Goal: Task Accomplishment & Management: Use online tool/utility

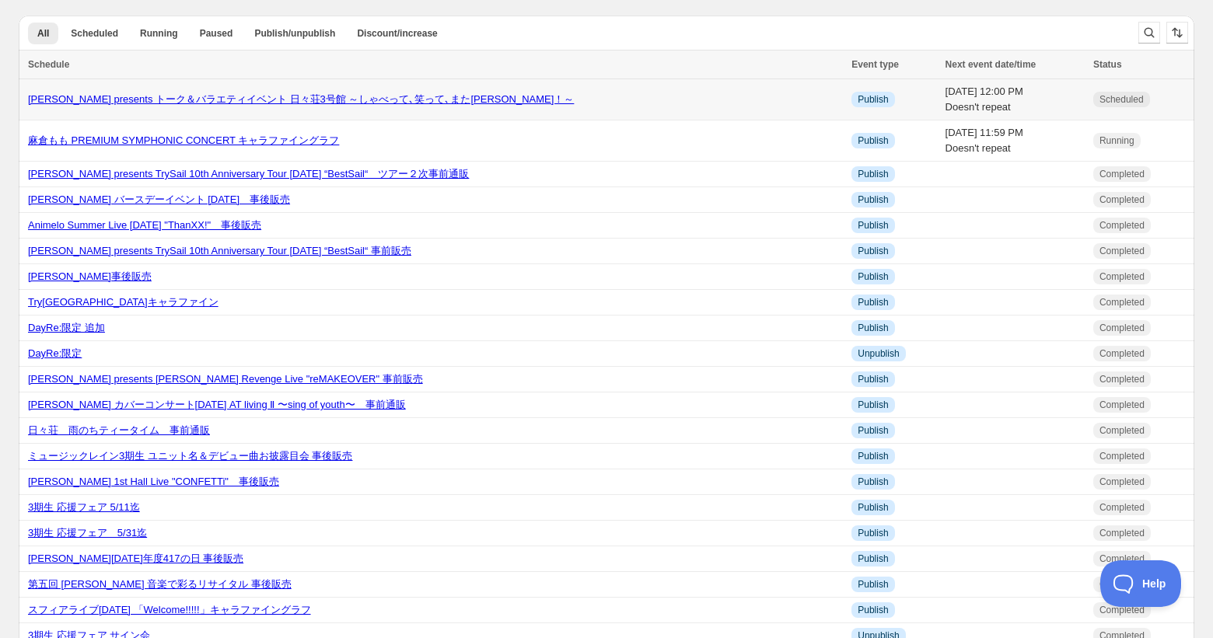
click at [363, 100] on link "[PERSON_NAME] presents トーク＆バラエティイベント 日々荘3号館 ～しゃべって､笑って､また[PERSON_NAME]！～" at bounding box center [301, 99] width 546 height 12
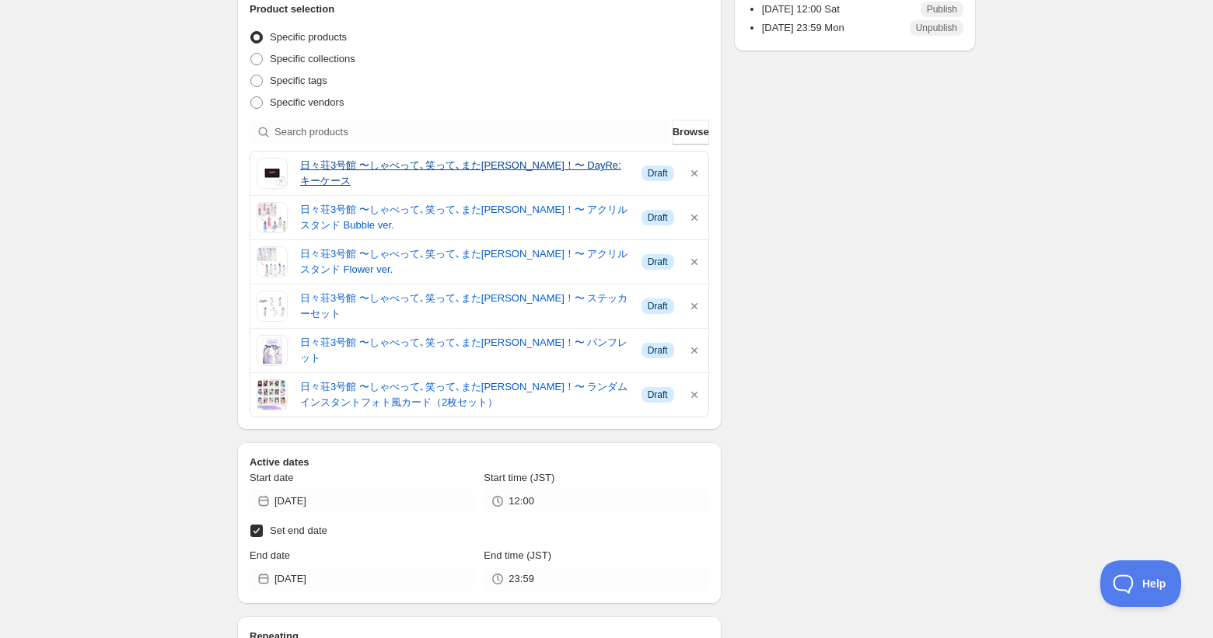
scroll to position [341, 0]
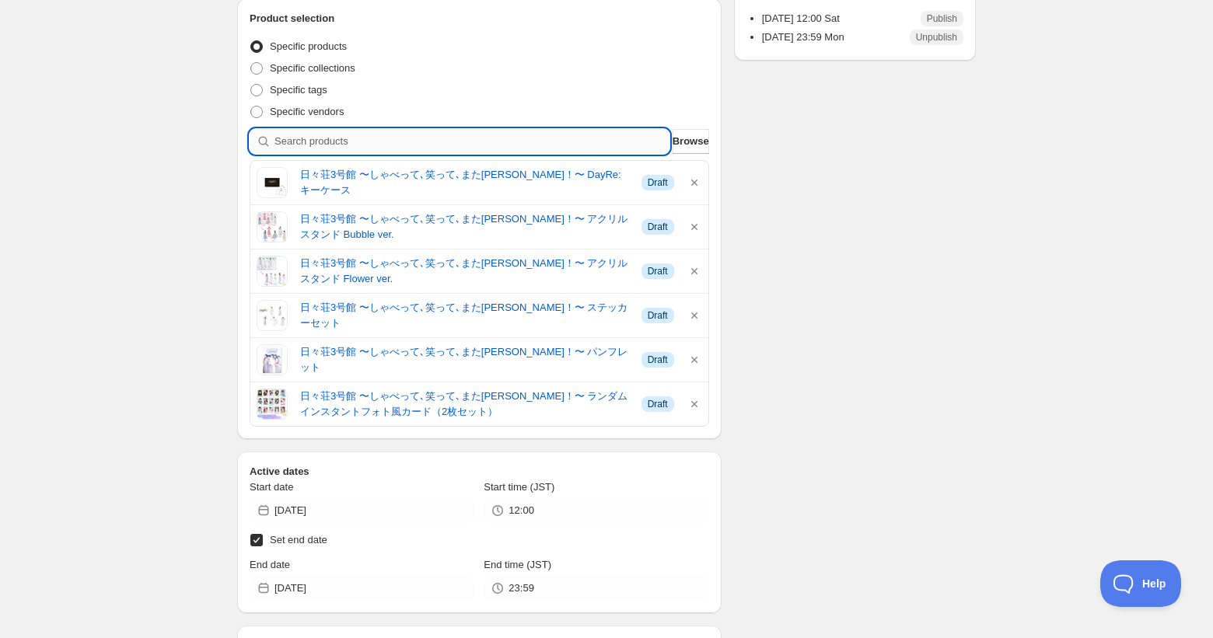
click at [360, 147] on input "search" at bounding box center [471, 141] width 395 height 25
click at [890, 316] on div "Schedule name [PERSON_NAME] presents トーク＆バラエティイベント 日々荘3号館 ～しゃべって､笑って､また[PERSON…" at bounding box center [600, 472] width 751 height 1464
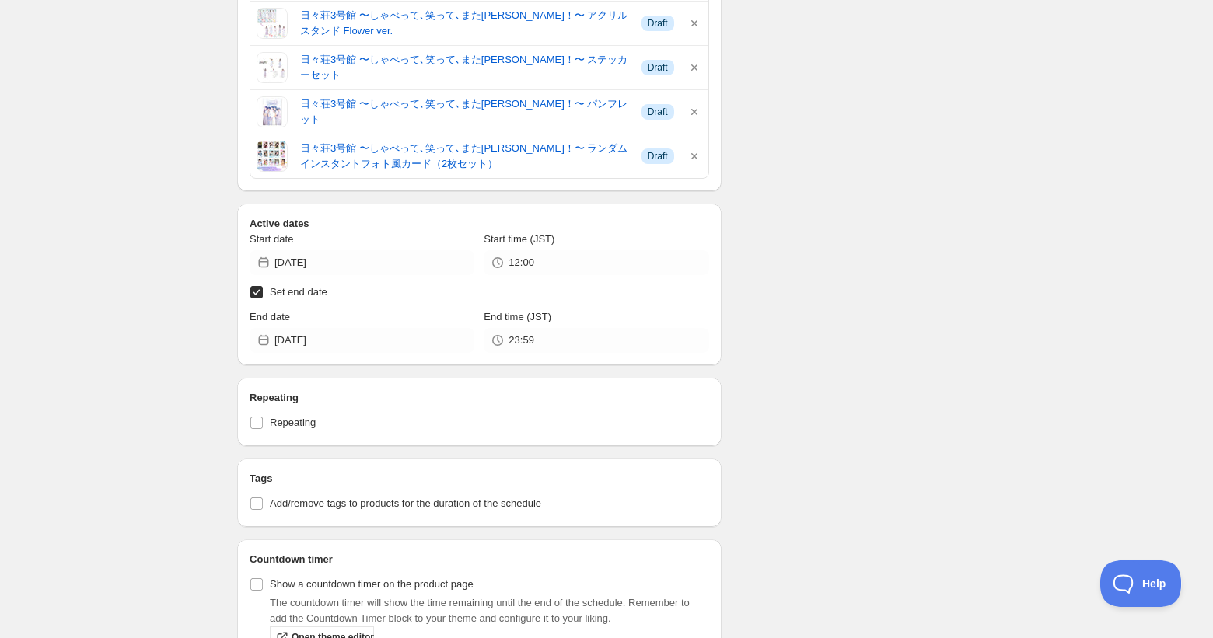
scroll to position [601, 0]
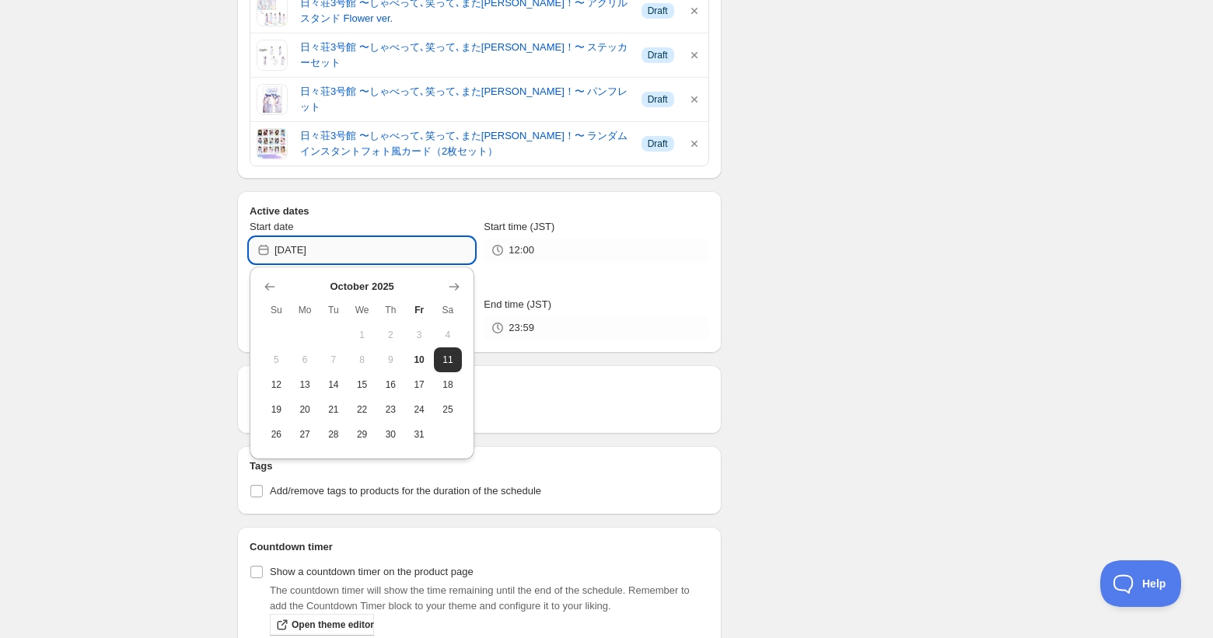
click at [345, 255] on input "[DATE]" at bounding box center [374, 250] width 200 height 25
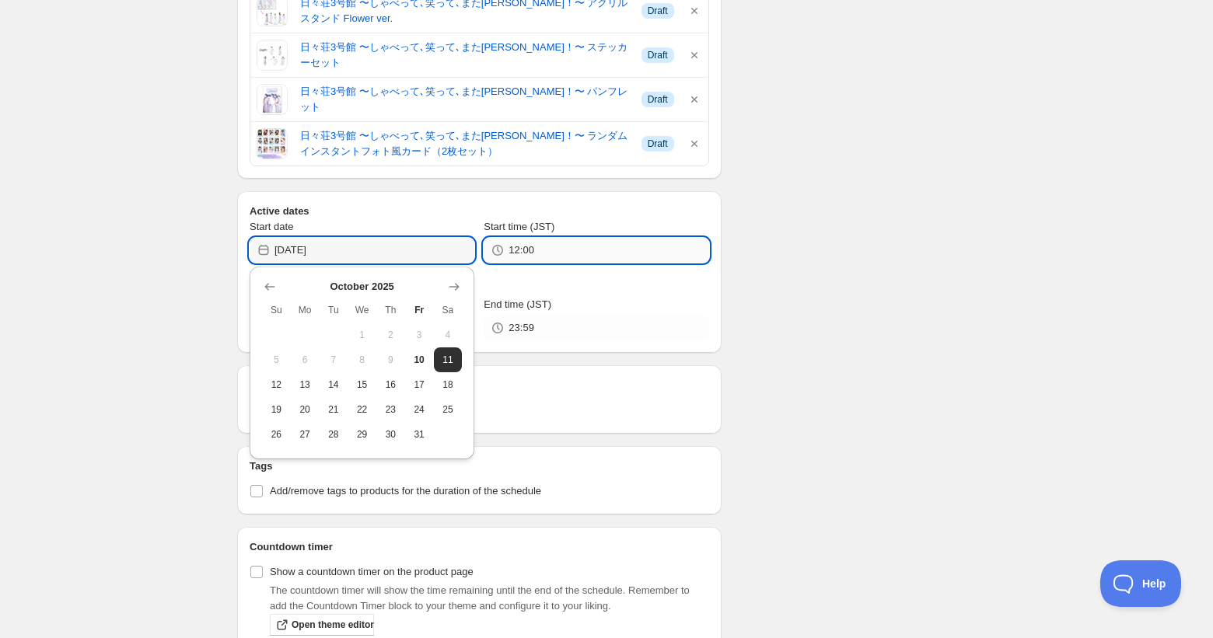
click at [608, 246] on input "12:00" at bounding box center [609, 250] width 200 height 25
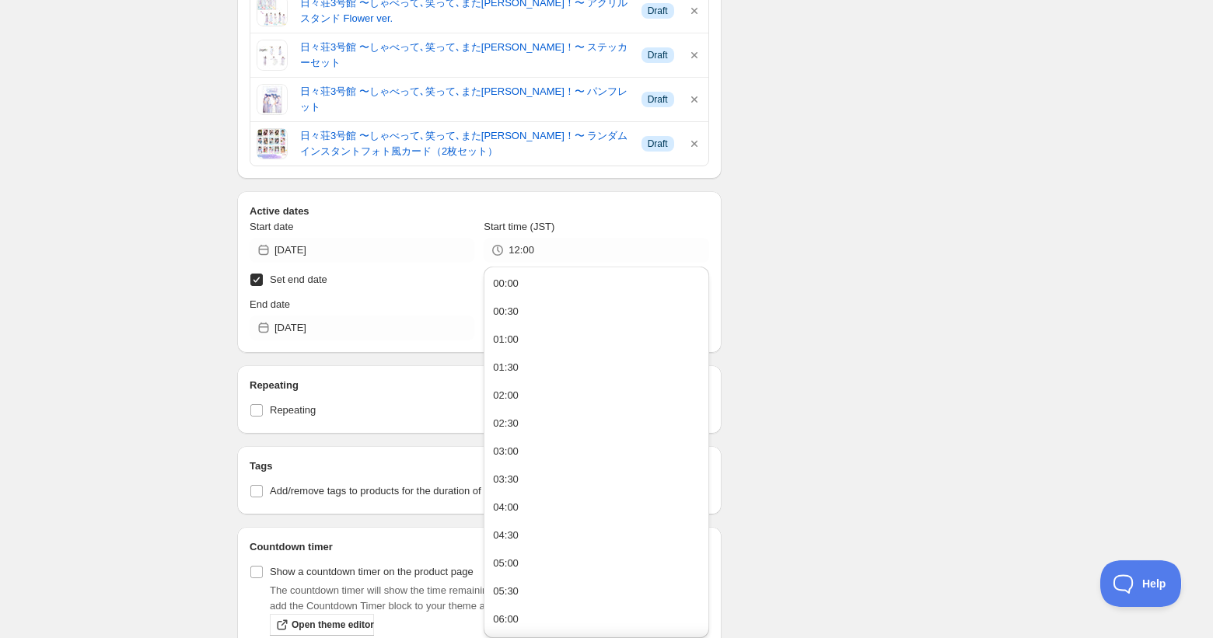
click at [752, 266] on div "Schedule name [PERSON_NAME] presents トーク＆バラエティイベント 日々荘3号館 ～しゃべって､笑って､また[PERSON…" at bounding box center [600, 212] width 751 height 1464
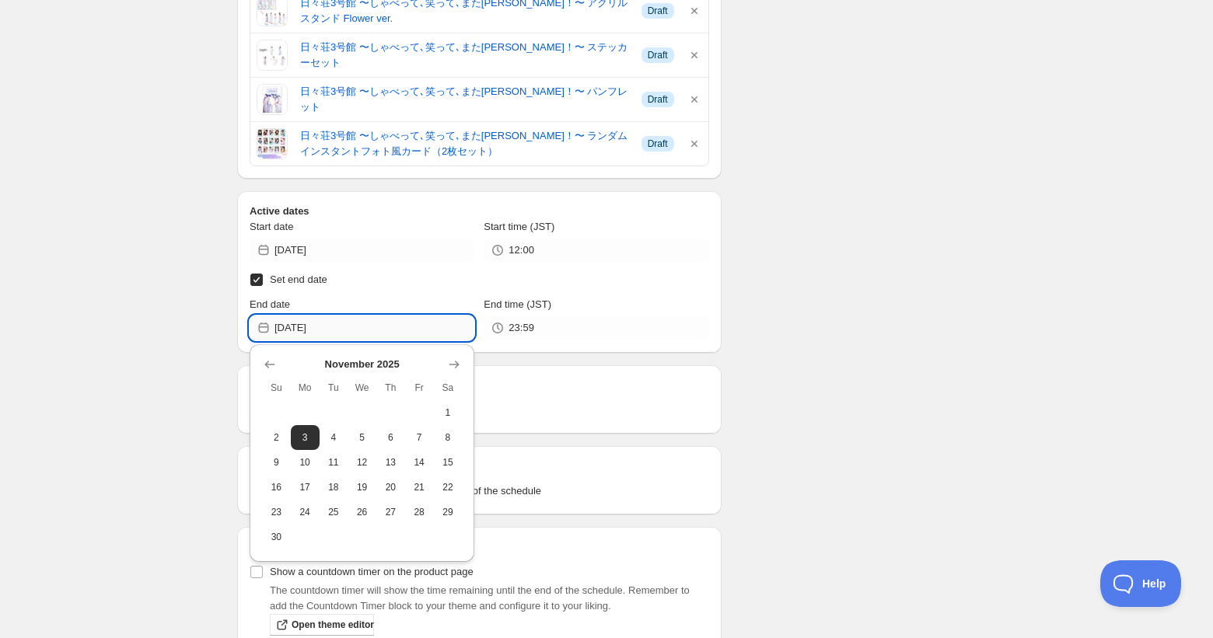
click at [365, 327] on input "[DATE]" at bounding box center [374, 328] width 200 height 25
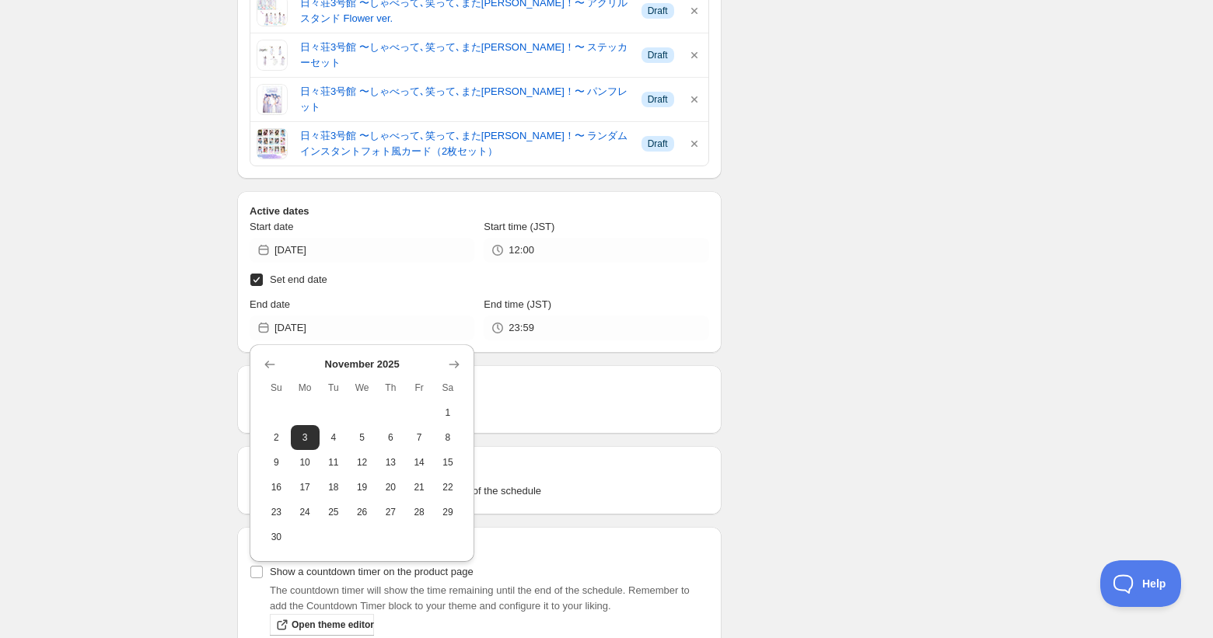
click at [737, 283] on div "Schedule name [PERSON_NAME] presents トーク＆バラエティイベント 日々荘3号館 ～しゃべって､笑って､また[PERSON…" at bounding box center [600, 212] width 751 height 1464
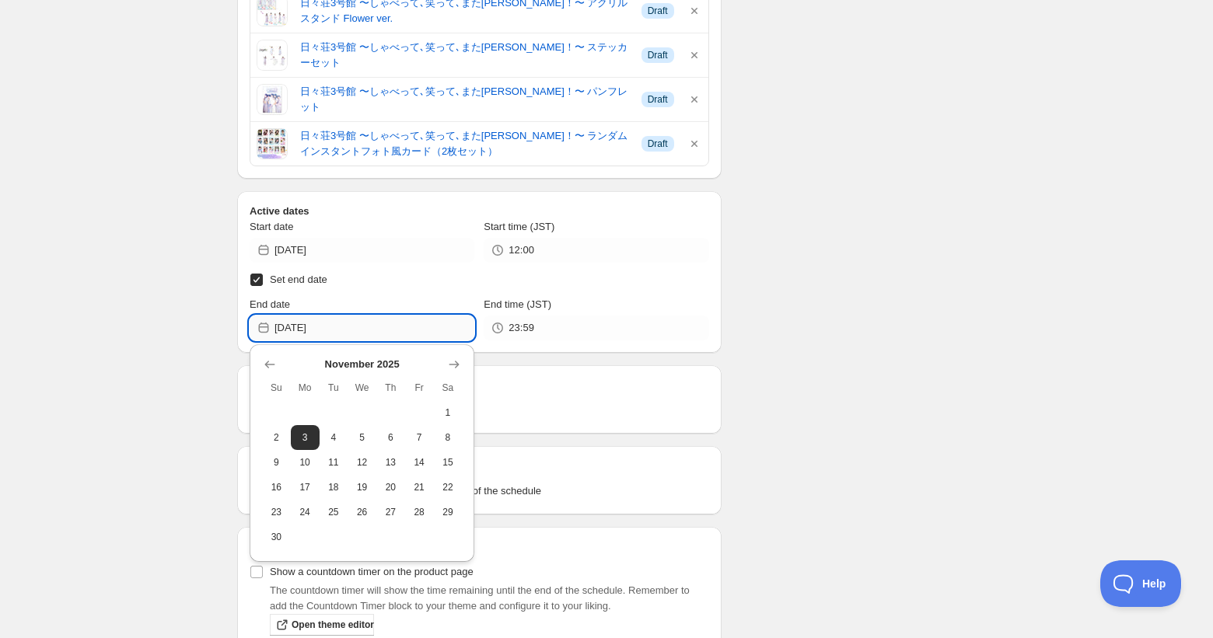
click at [387, 336] on input "[DATE]" at bounding box center [374, 328] width 200 height 25
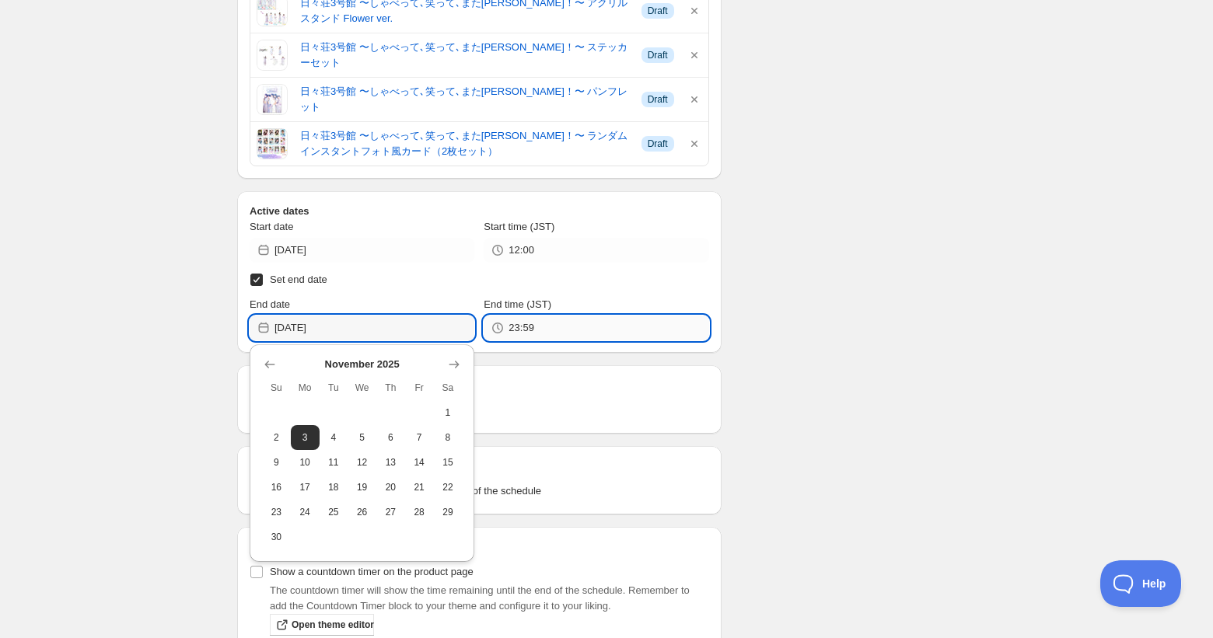
click at [572, 327] on input "23:59" at bounding box center [609, 328] width 200 height 25
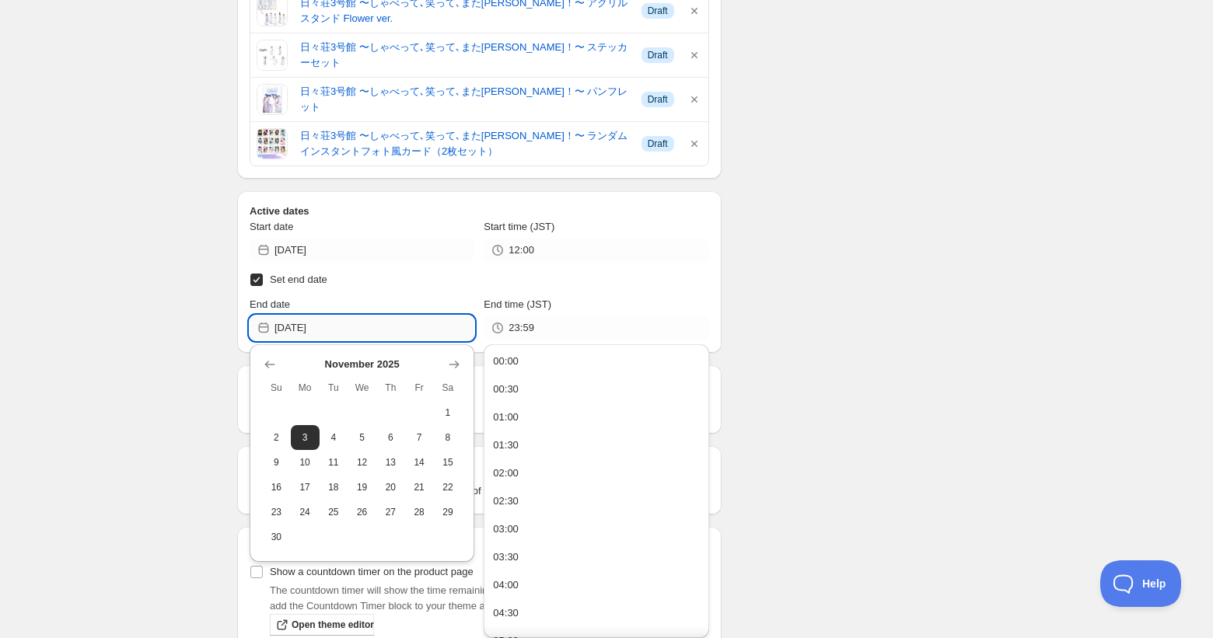
click at [372, 329] on input "[DATE]" at bounding box center [374, 328] width 200 height 25
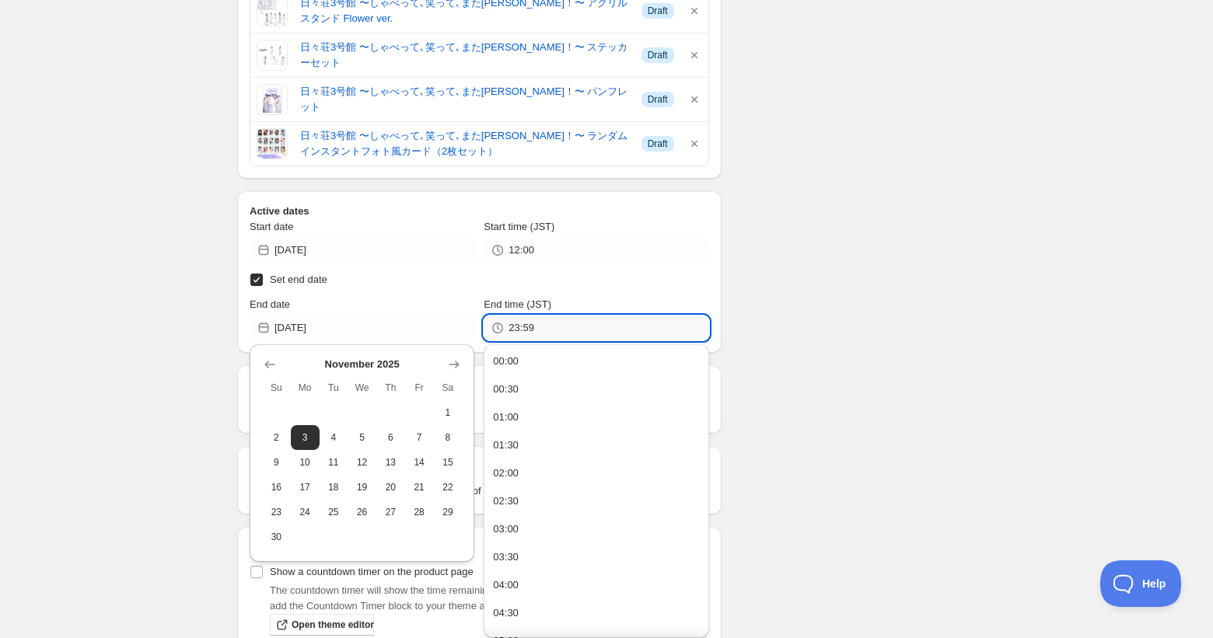
click at [593, 326] on input "23:59" at bounding box center [609, 328] width 200 height 25
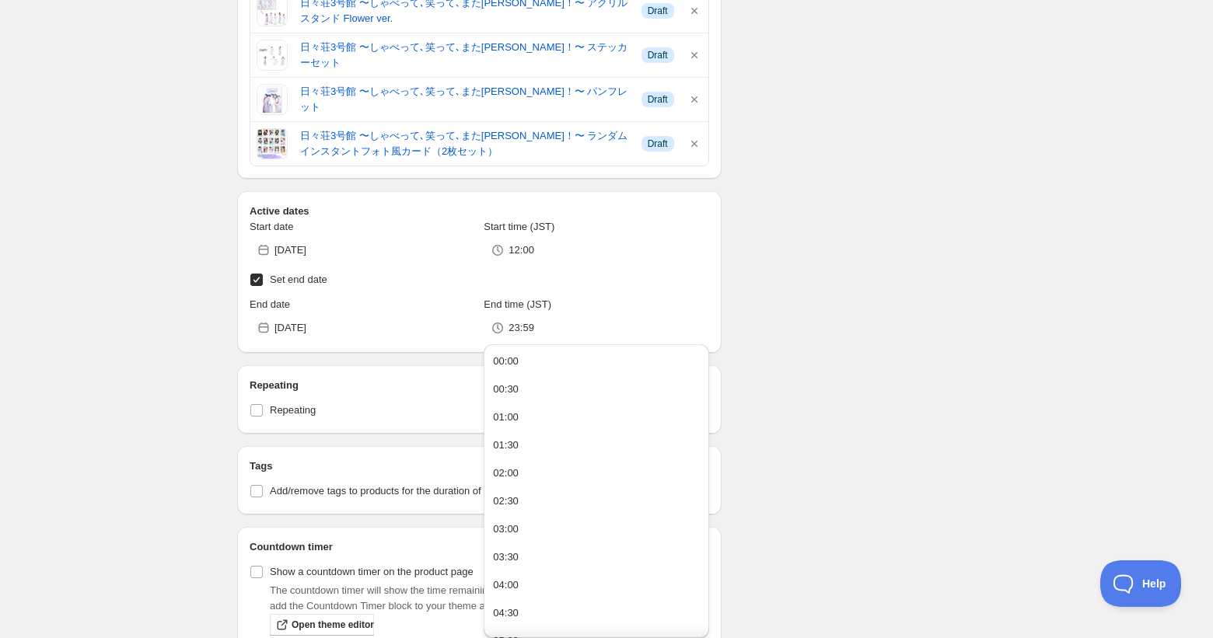
click at [873, 291] on div "Schedule name [PERSON_NAME] presents トーク＆バラエティイベント 日々荘3号館 ～しゃべって､笑って､また[PERSON…" at bounding box center [600, 212] width 751 height 1464
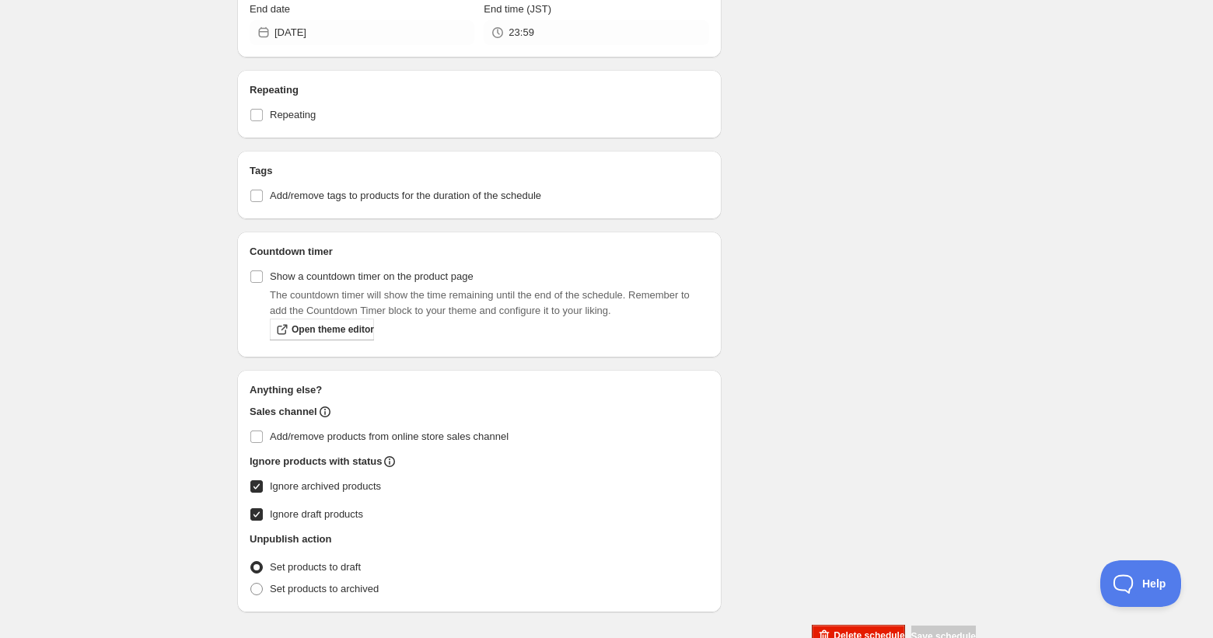
scroll to position [936, 0]
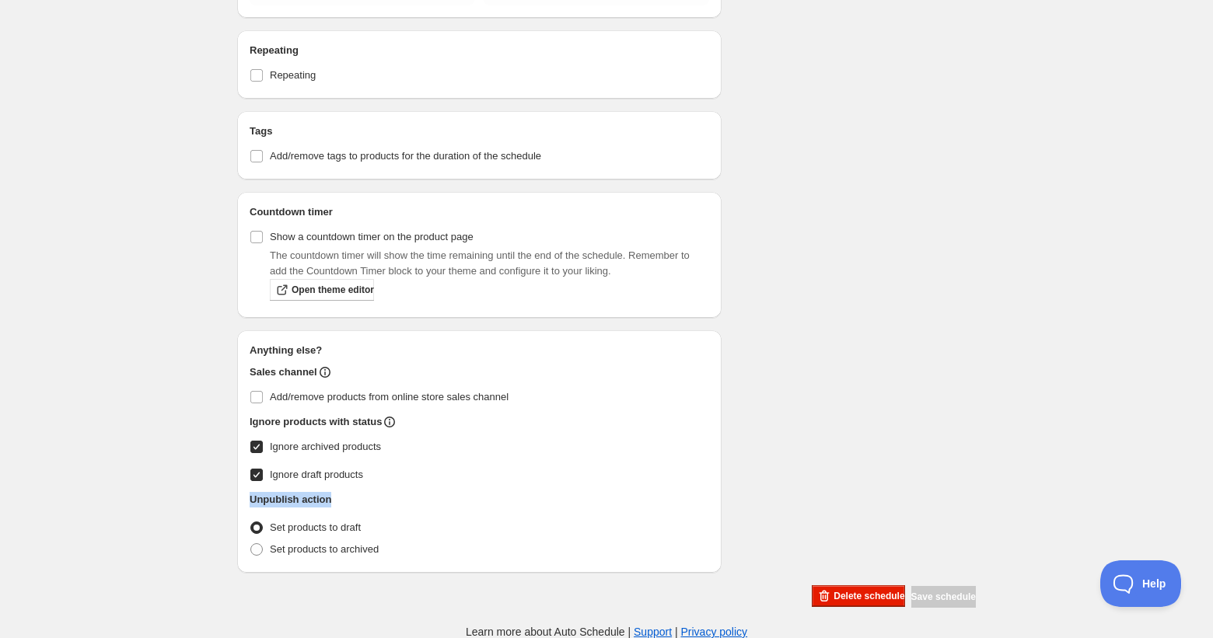
drag, startPoint x: 249, startPoint y: 500, endPoint x: 352, endPoint y: 503, distance: 103.5
click at [352, 503] on div "Anything else? Sales channel Add/remove products from online store sales channe…" at bounding box center [479, 451] width 484 height 243
click at [400, 519] on div "Set products to draft" at bounding box center [480, 528] width 460 height 22
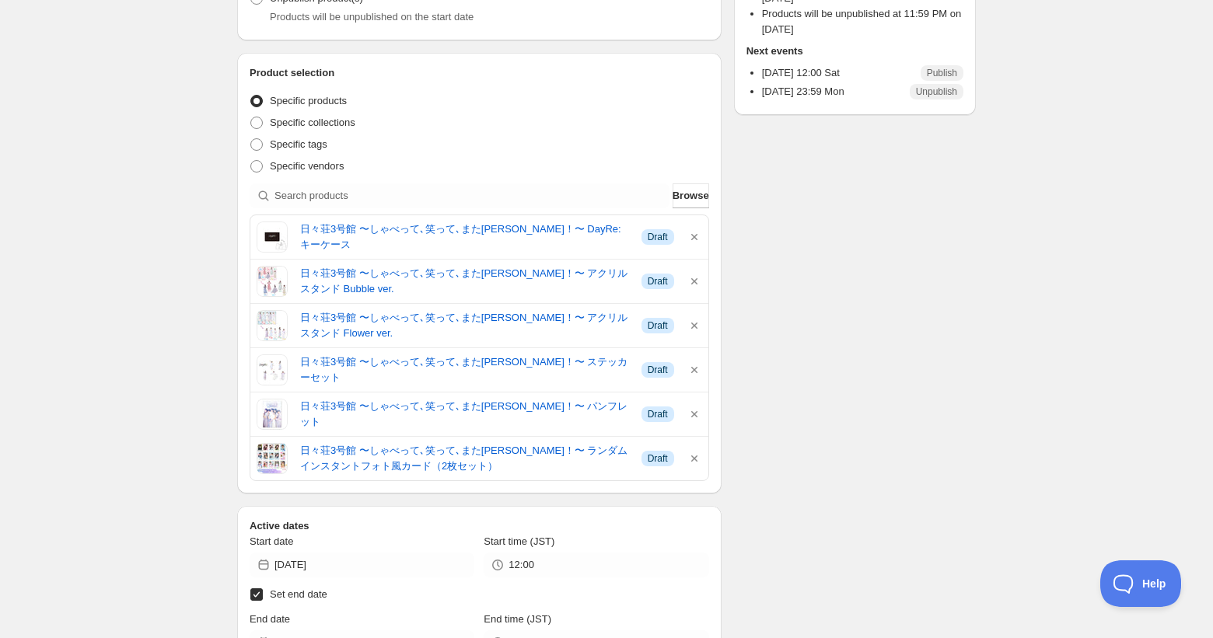
scroll to position [0, 0]
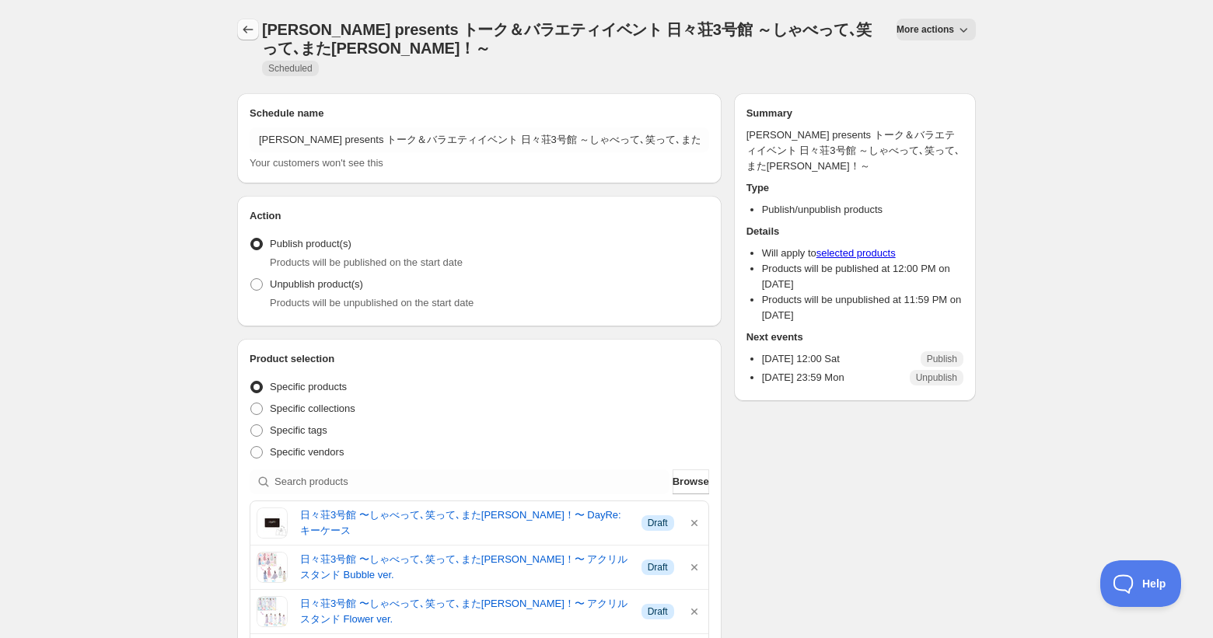
click at [250, 26] on icon "Schedules" at bounding box center [248, 30] width 16 height 16
